Goal: Task Accomplishment & Management: Manage account settings

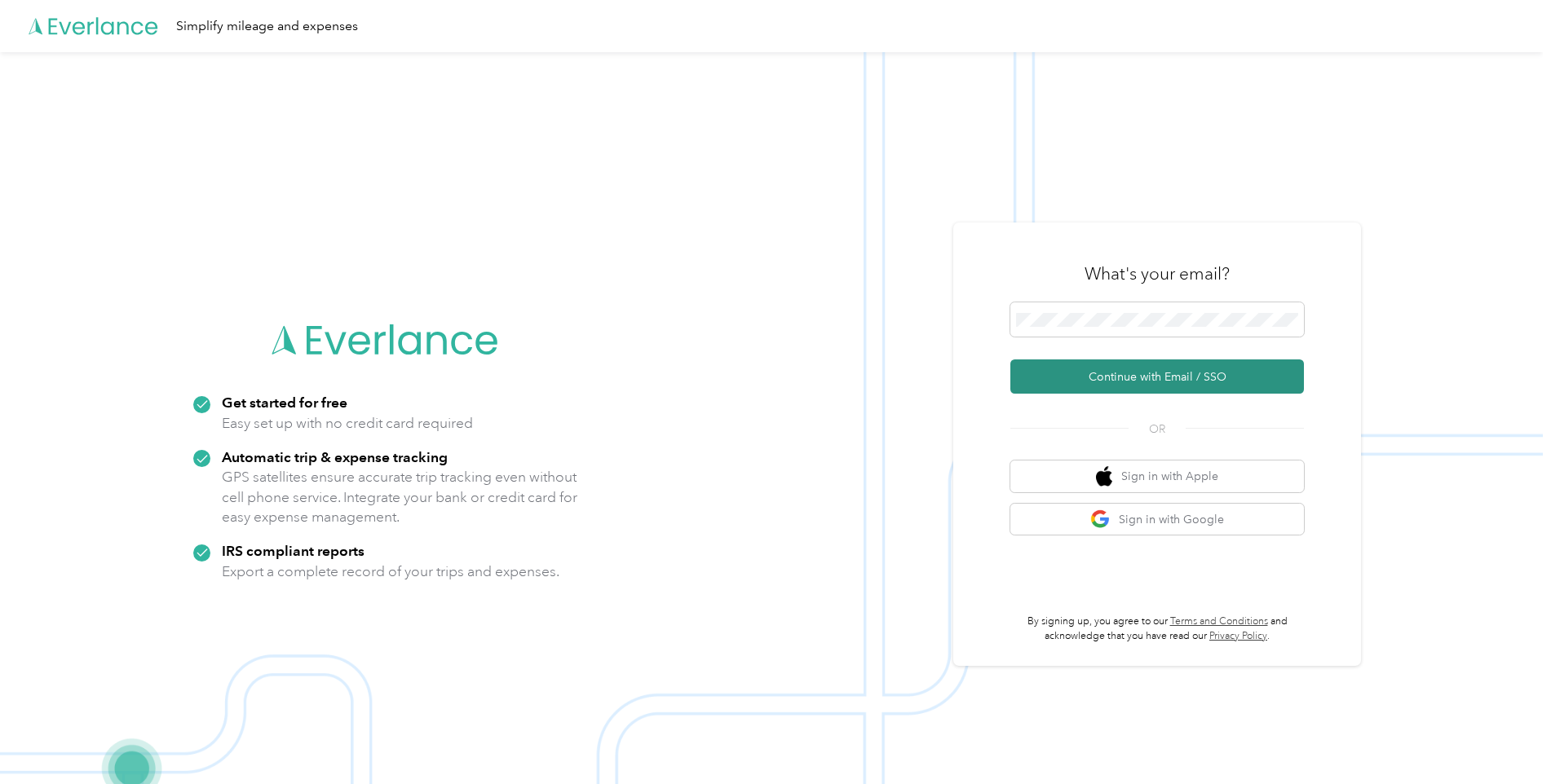
click at [1111, 374] on button "Continue with Email / SSO" at bounding box center [1158, 376] width 294 height 34
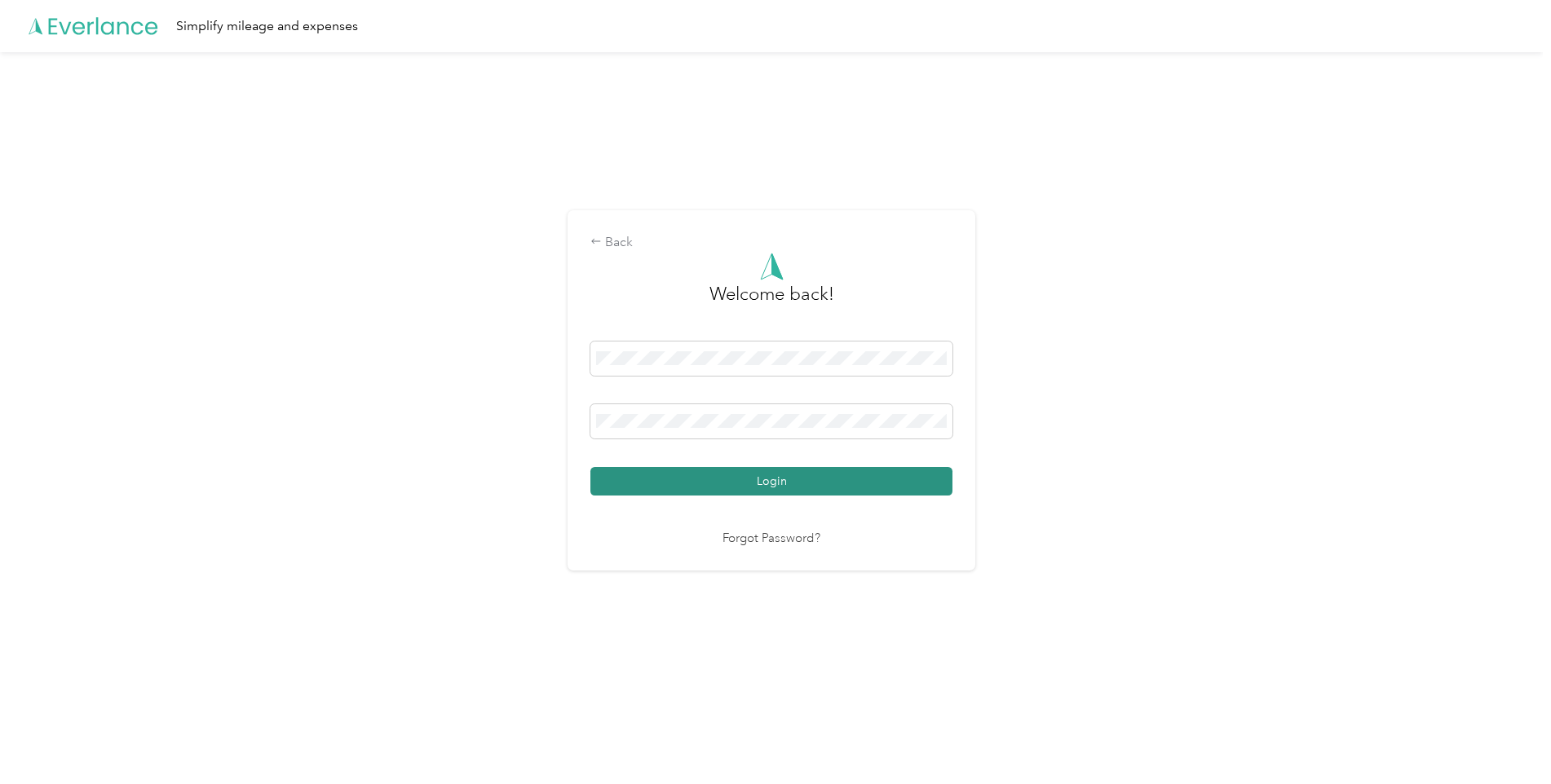
click at [714, 494] on button "Login" at bounding box center [771, 482] width 362 height 29
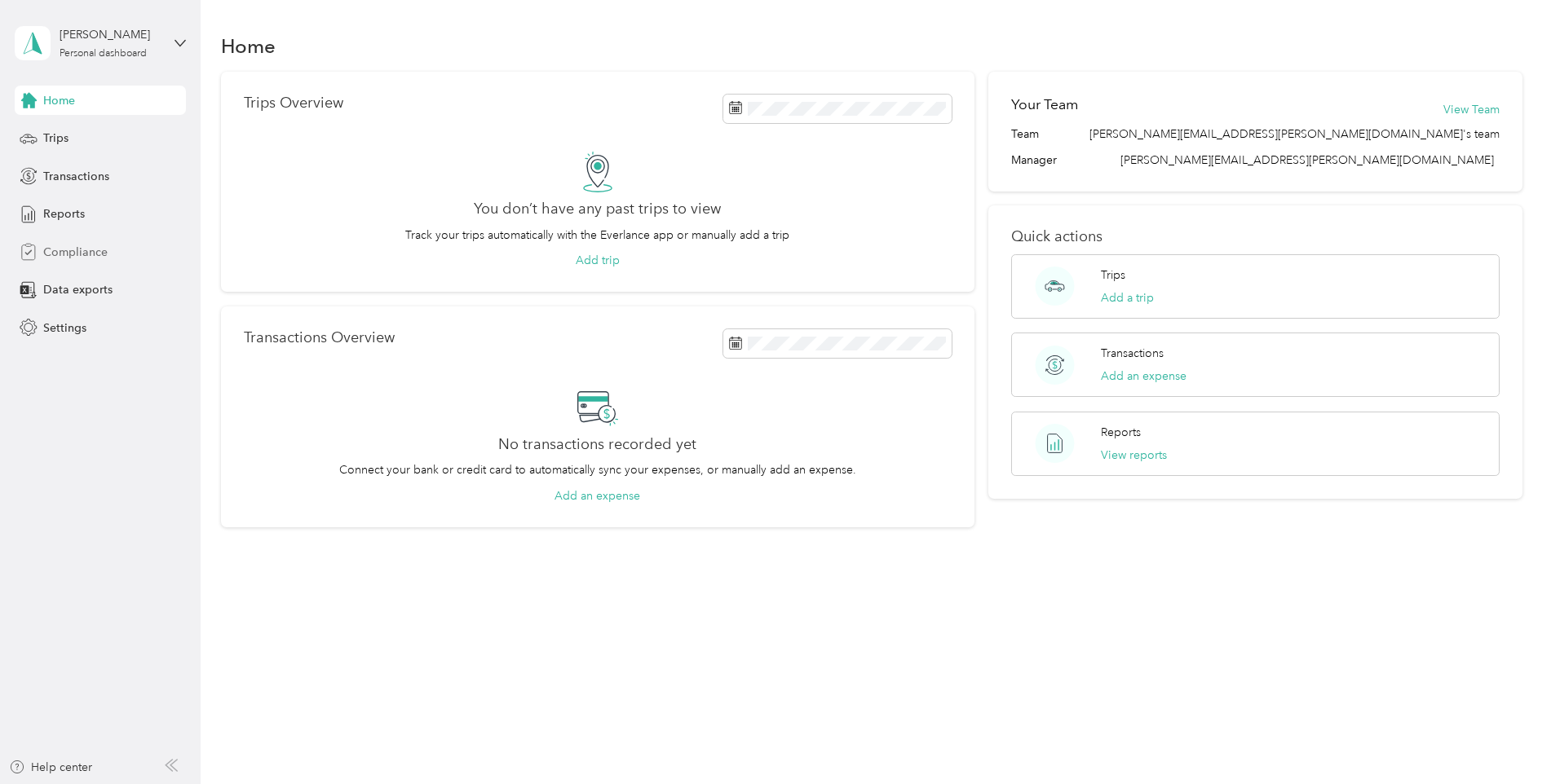
click at [80, 256] on span "Compliance" at bounding box center [75, 253] width 65 height 17
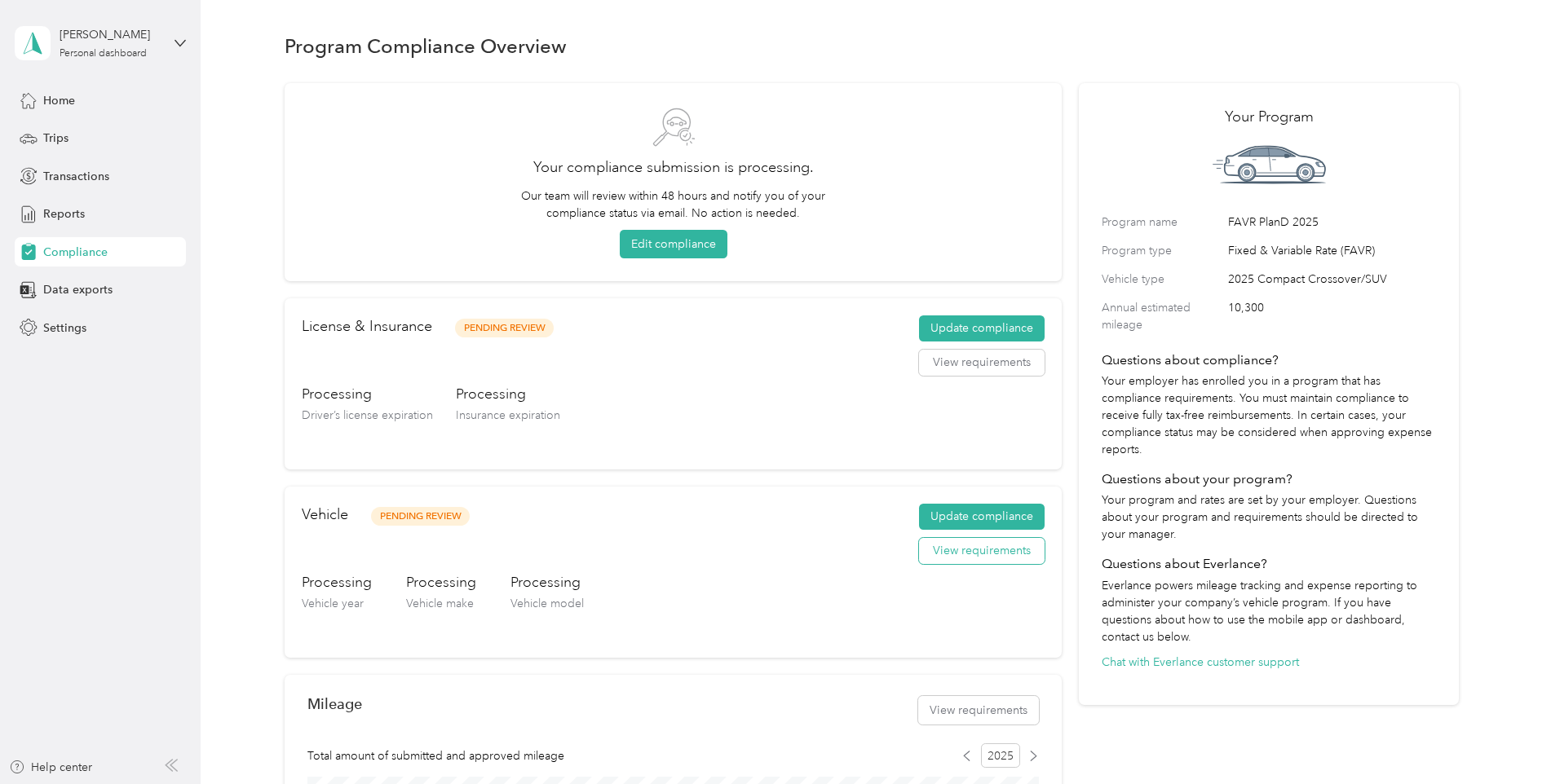
click at [949, 552] on button "View requirements" at bounding box center [982, 552] width 126 height 26
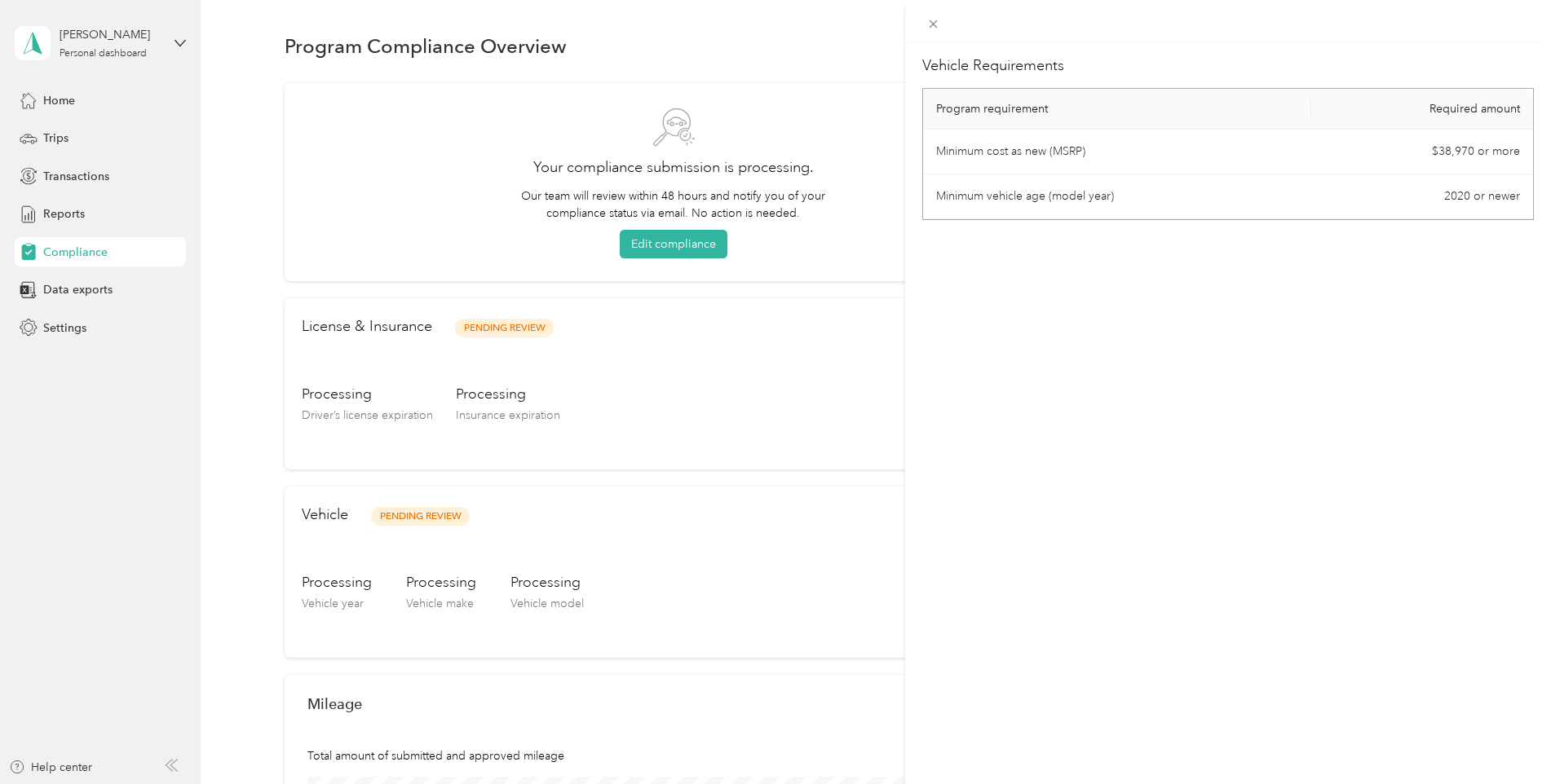
click at [76, 330] on div "Vehicle Requirements Program requirement Required amount Minimum cost as new (M…" at bounding box center [776, 392] width 1551 height 784
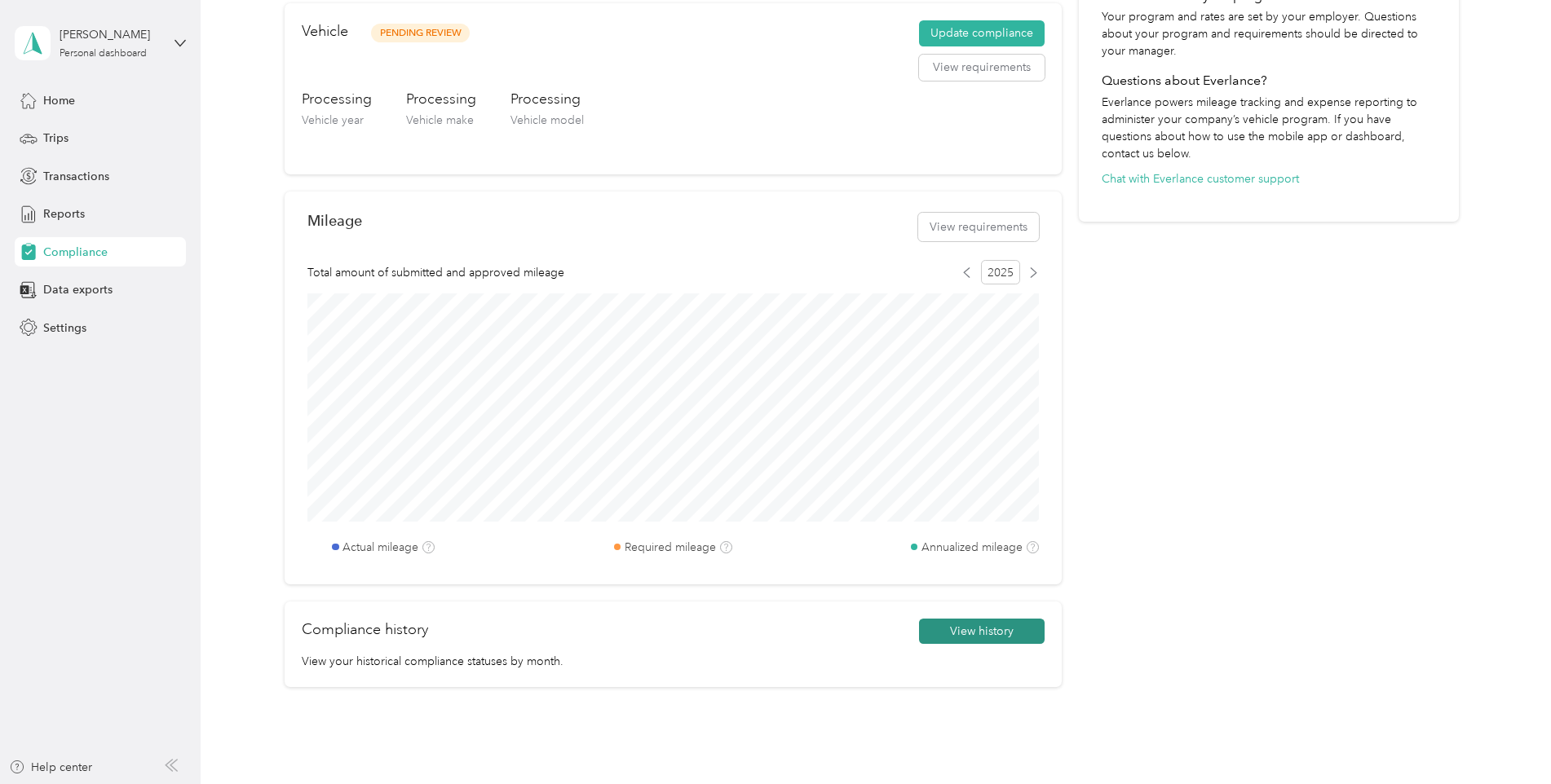
scroll to position [489, 0]
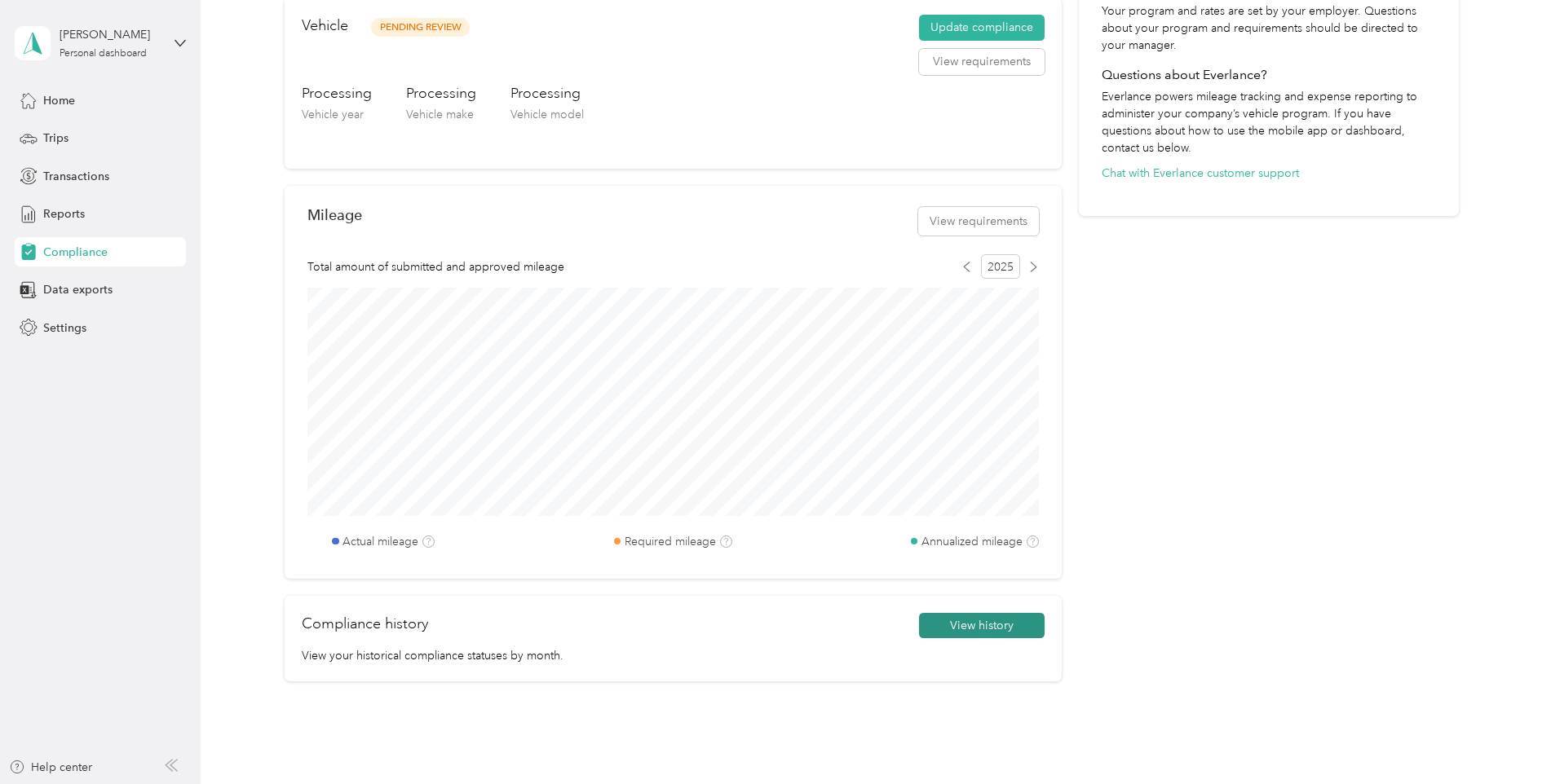
click at [963, 628] on button "View history" at bounding box center [982, 627] width 126 height 26
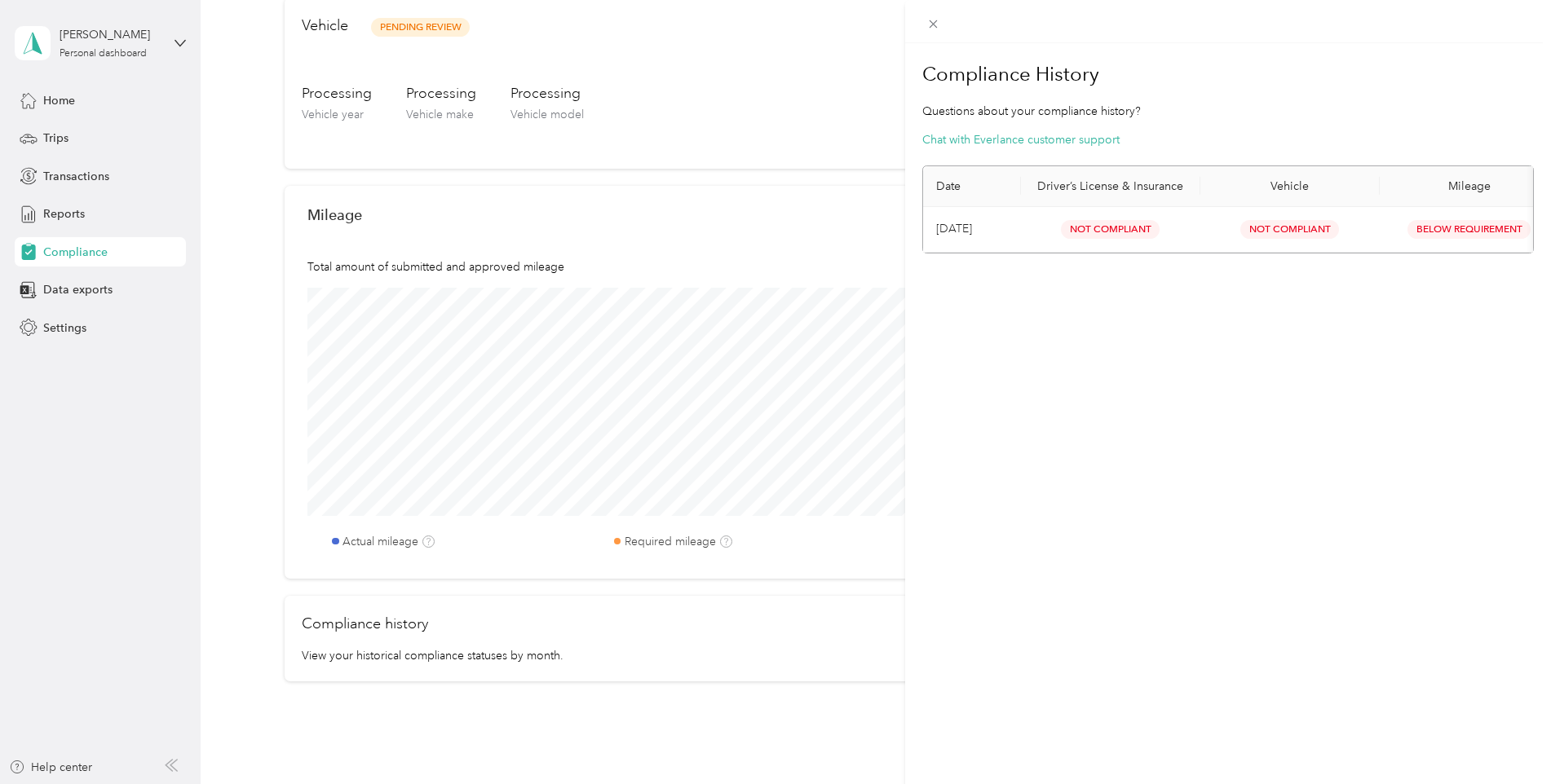
click at [49, 137] on div "Compliance History Questions about your compliance history? Chat with Everlance…" at bounding box center [776, 392] width 1551 height 784
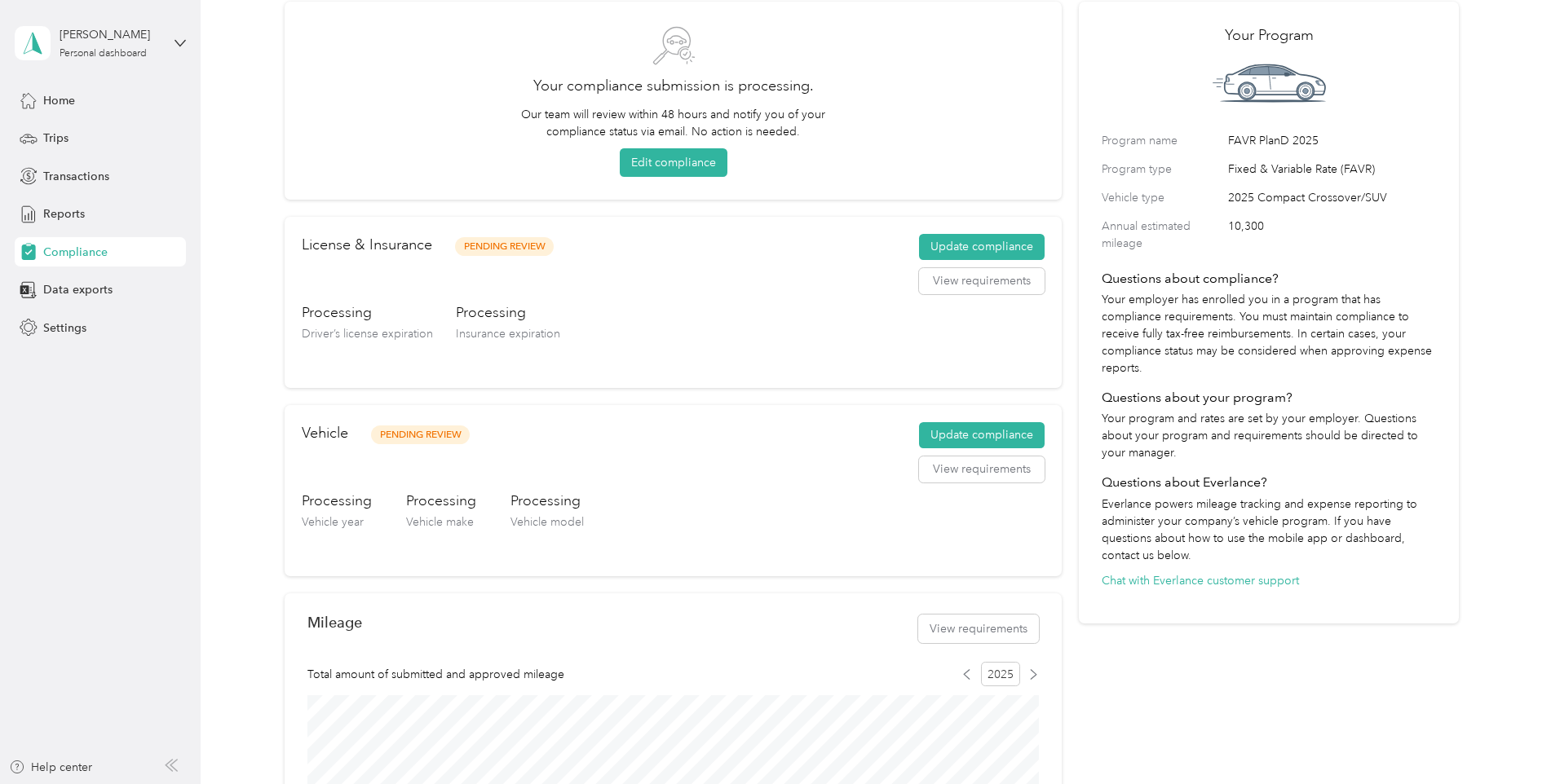
scroll to position [0, 0]
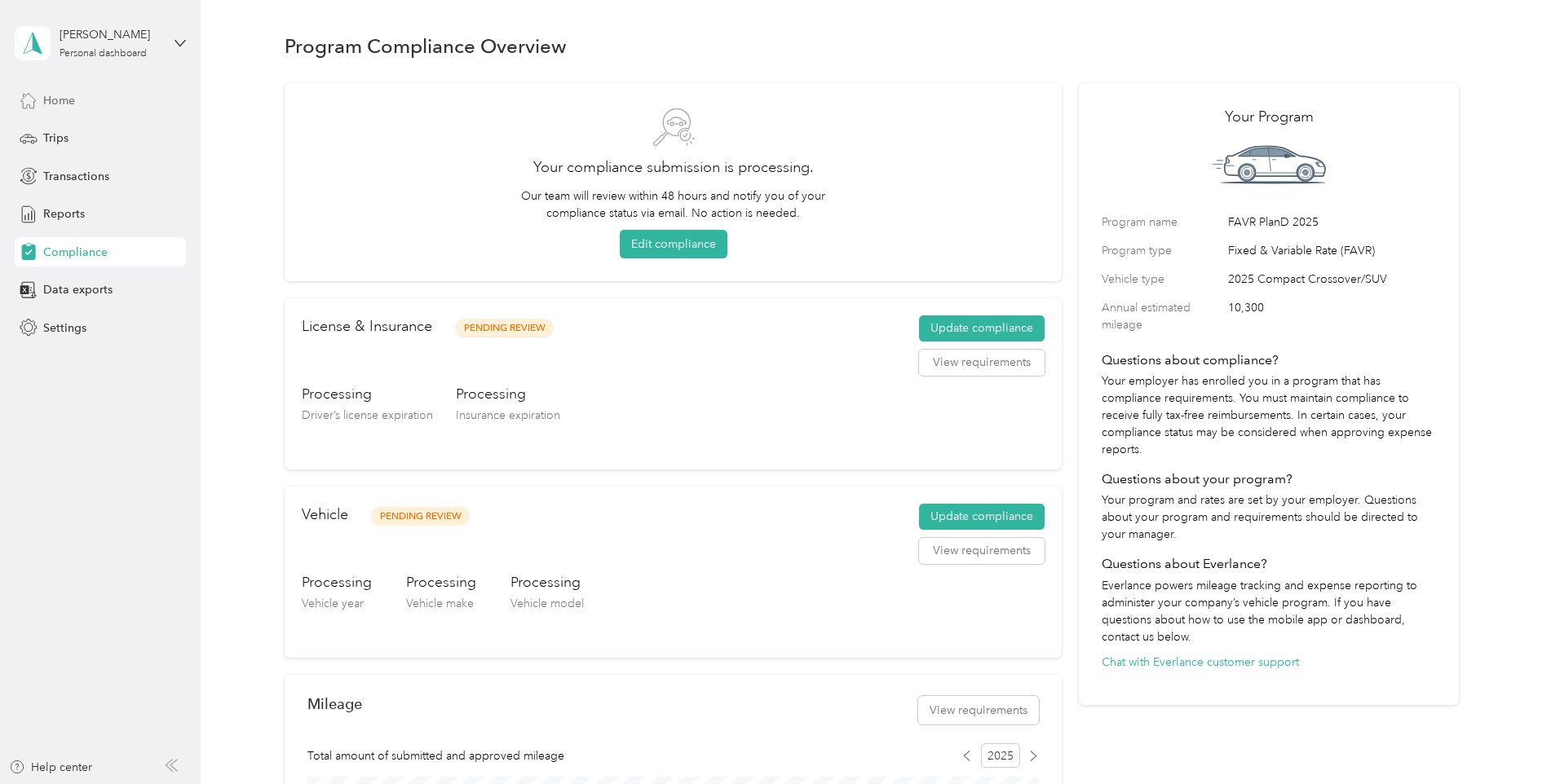
click at [56, 102] on span "Home" at bounding box center [59, 101] width 31 height 17
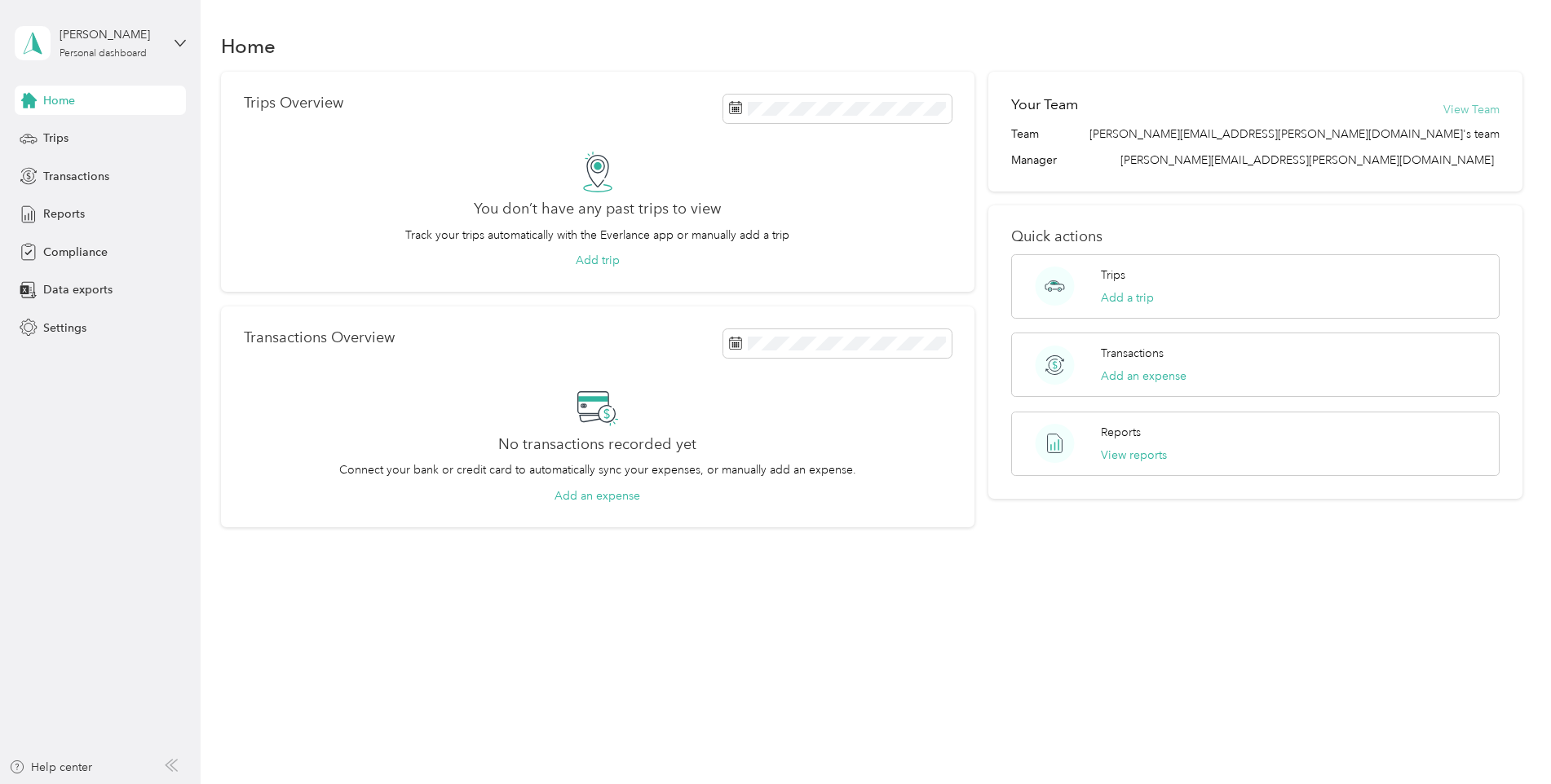
click at [1490, 114] on button "View Team" at bounding box center [1471, 110] width 56 height 17
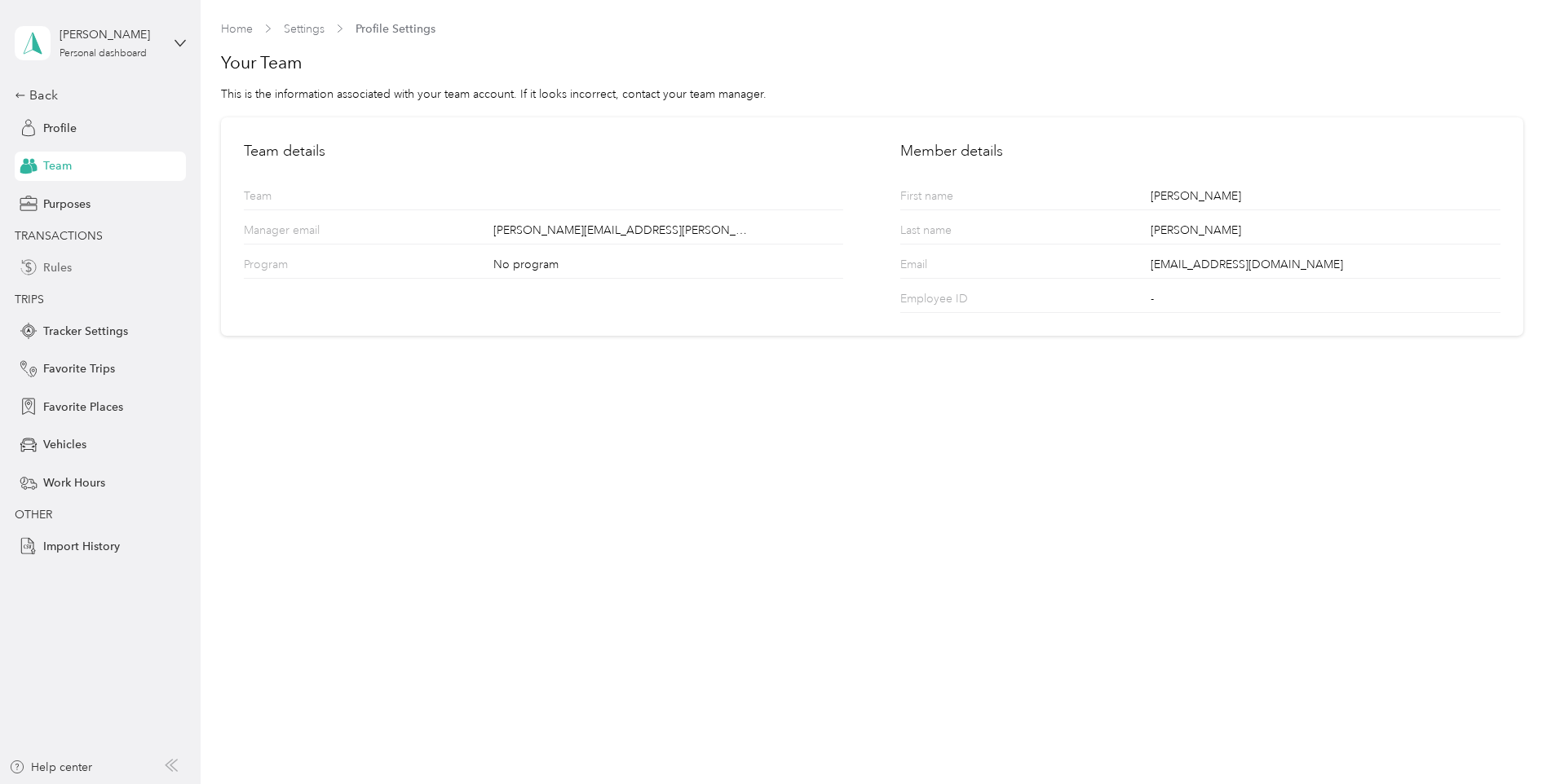
click at [42, 272] on div "Rules" at bounding box center [101, 267] width 171 height 30
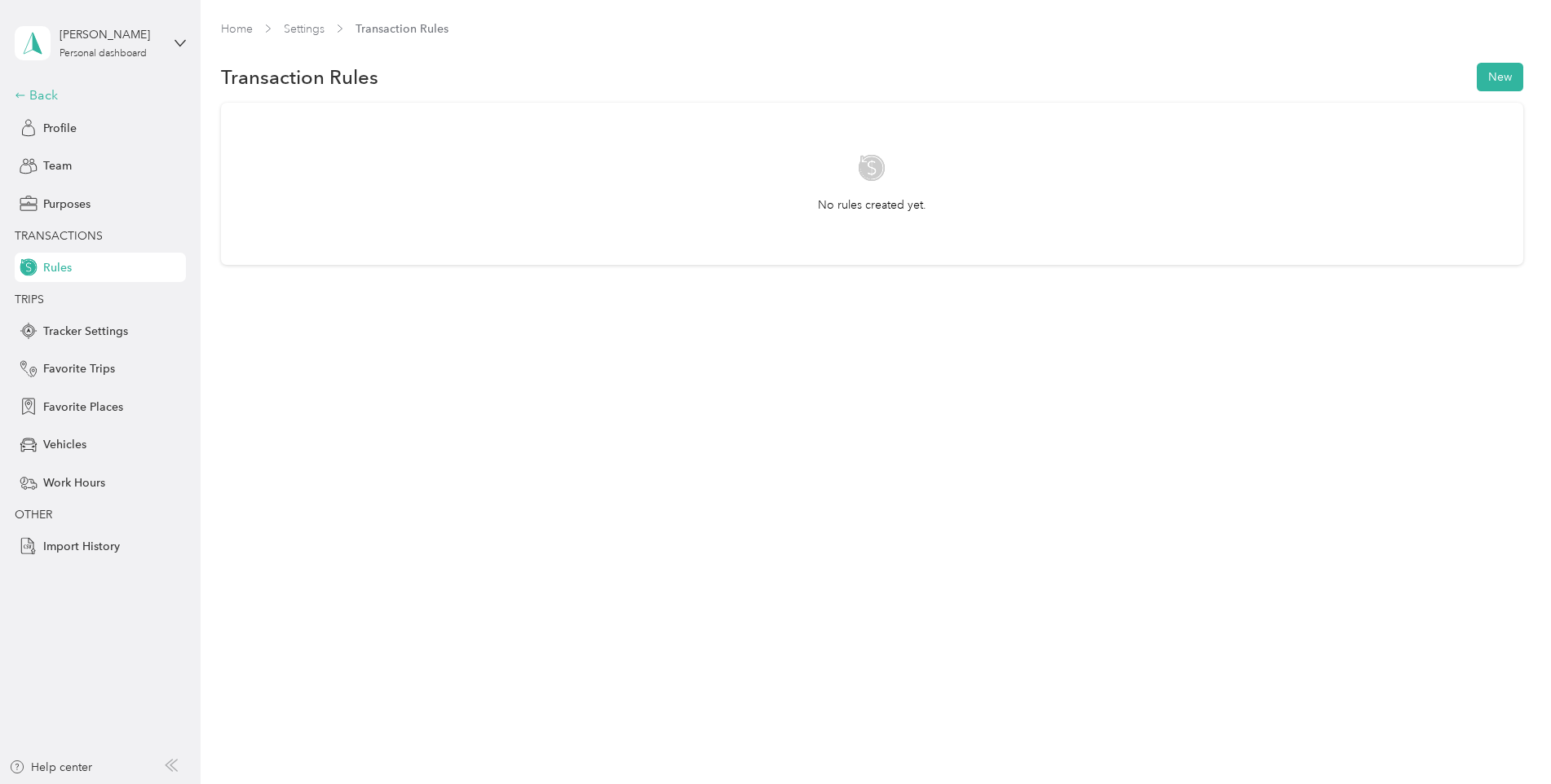
click at [53, 92] on div "Back" at bounding box center [96, 95] width 163 height 19
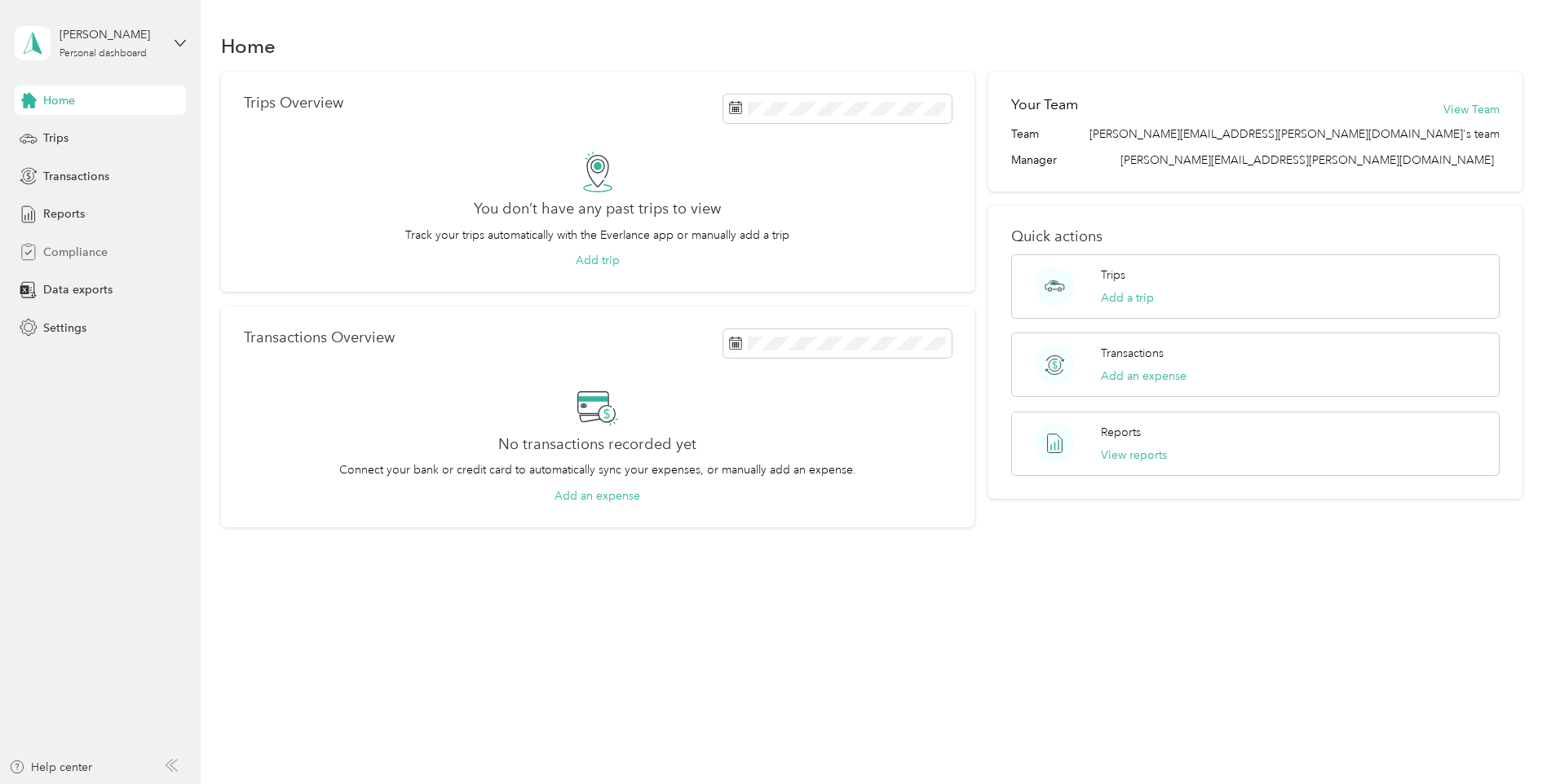
click at [75, 256] on span "Compliance" at bounding box center [75, 253] width 65 height 17
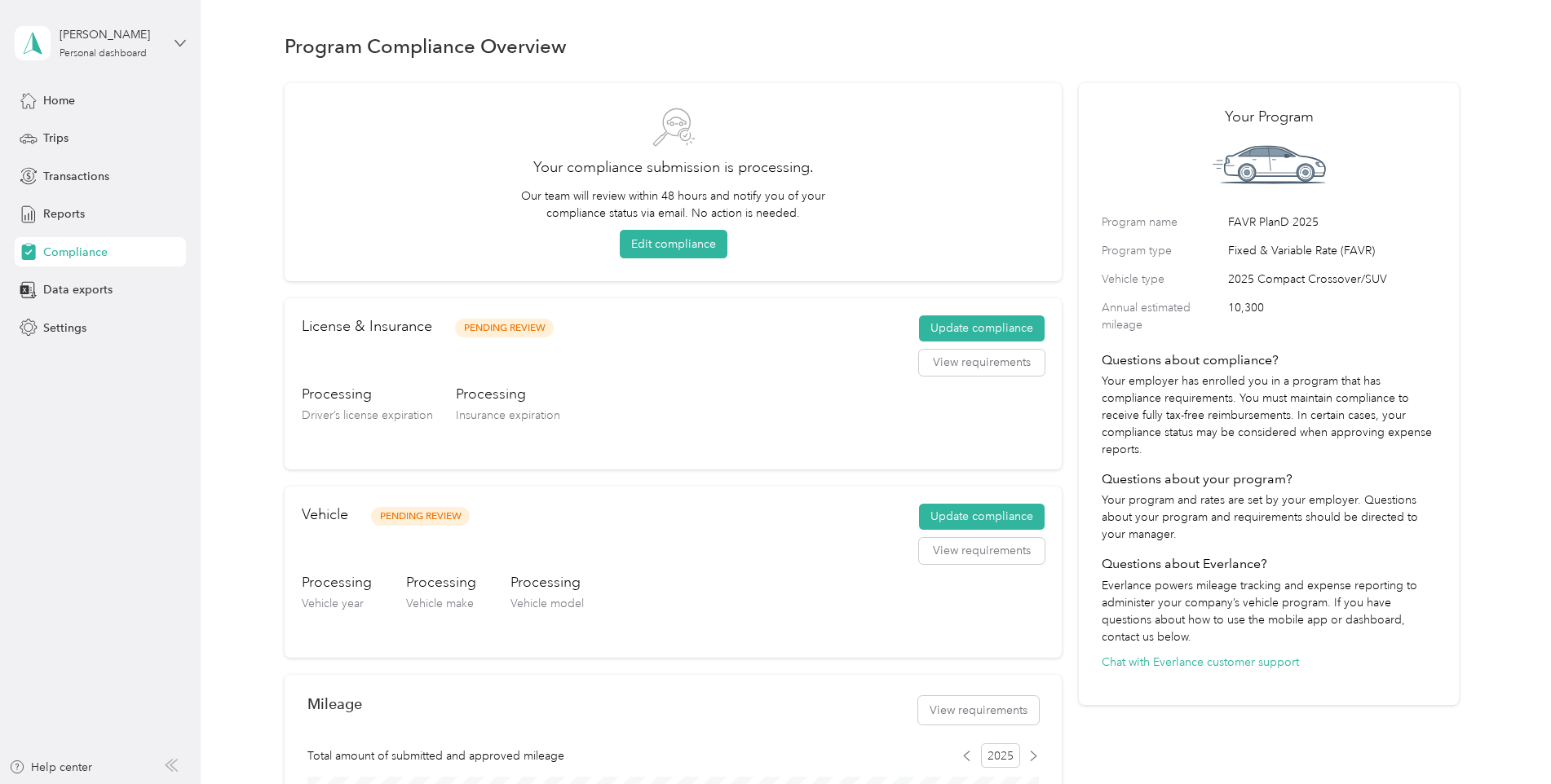
click at [178, 43] on icon at bounding box center [180, 43] width 11 height 11
click at [84, 140] on div "Log out" at bounding box center [186, 134] width 321 height 29
